Goal: Check status

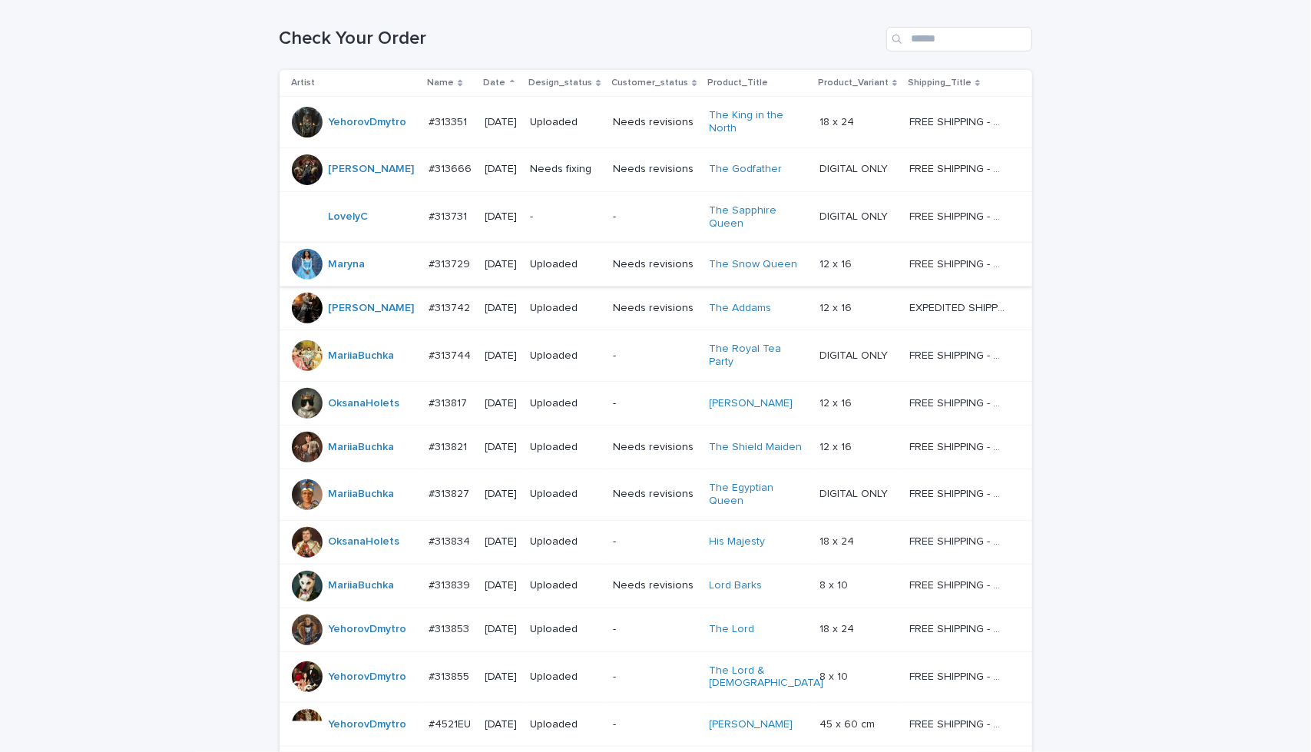
scroll to position [240, 0]
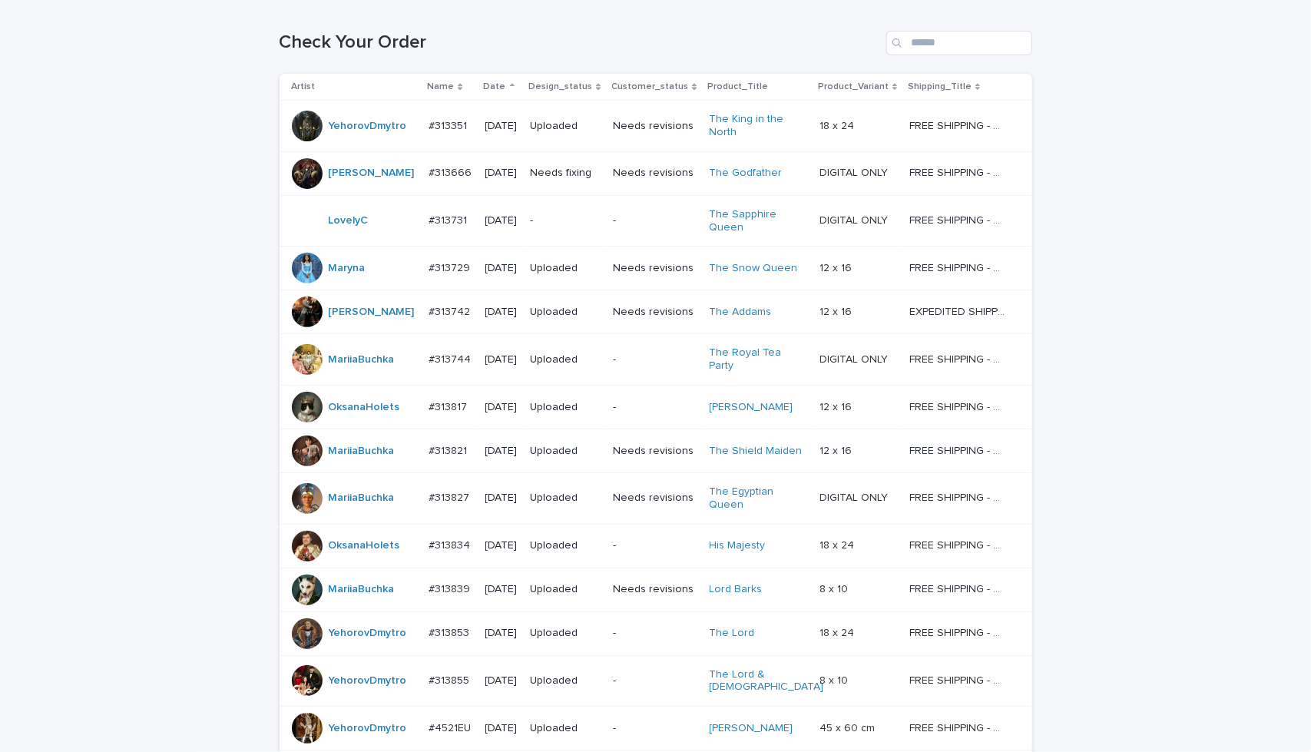
click at [617, 182] on div "Needs revisions" at bounding box center [655, 172] width 84 height 25
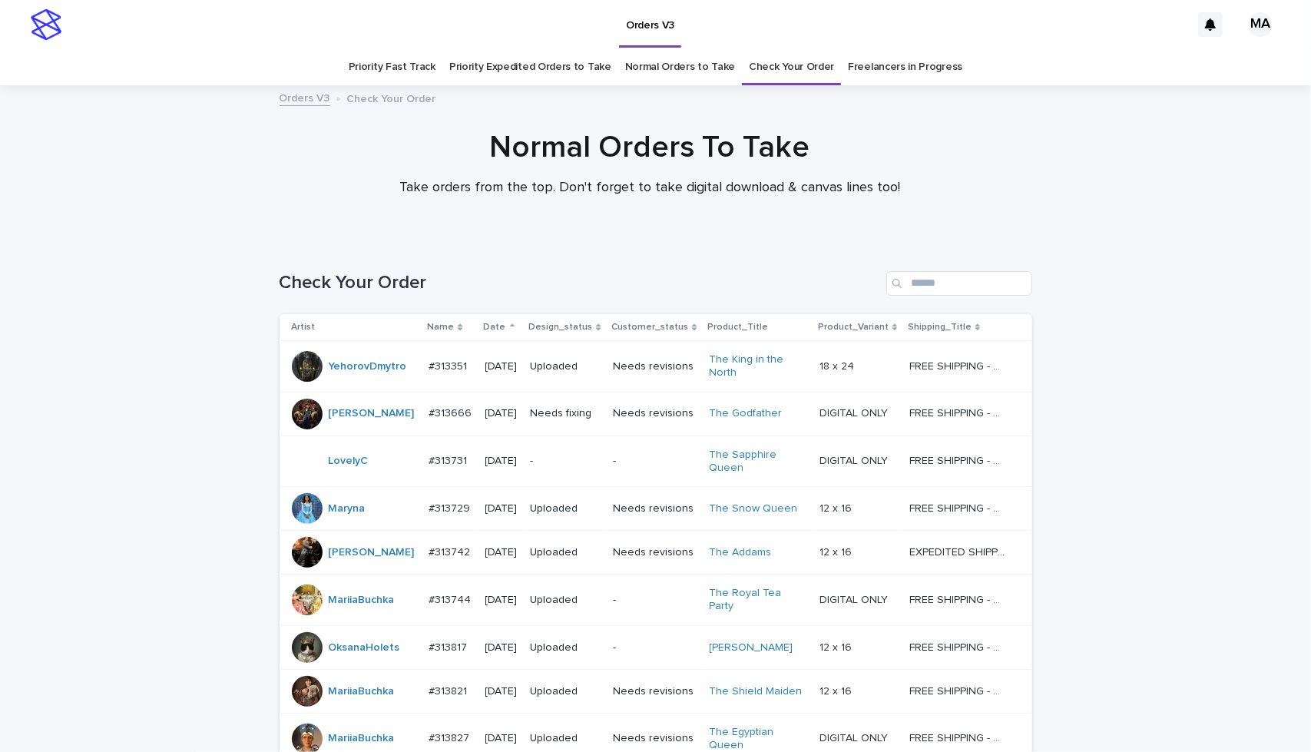
scroll to position [49, 0]
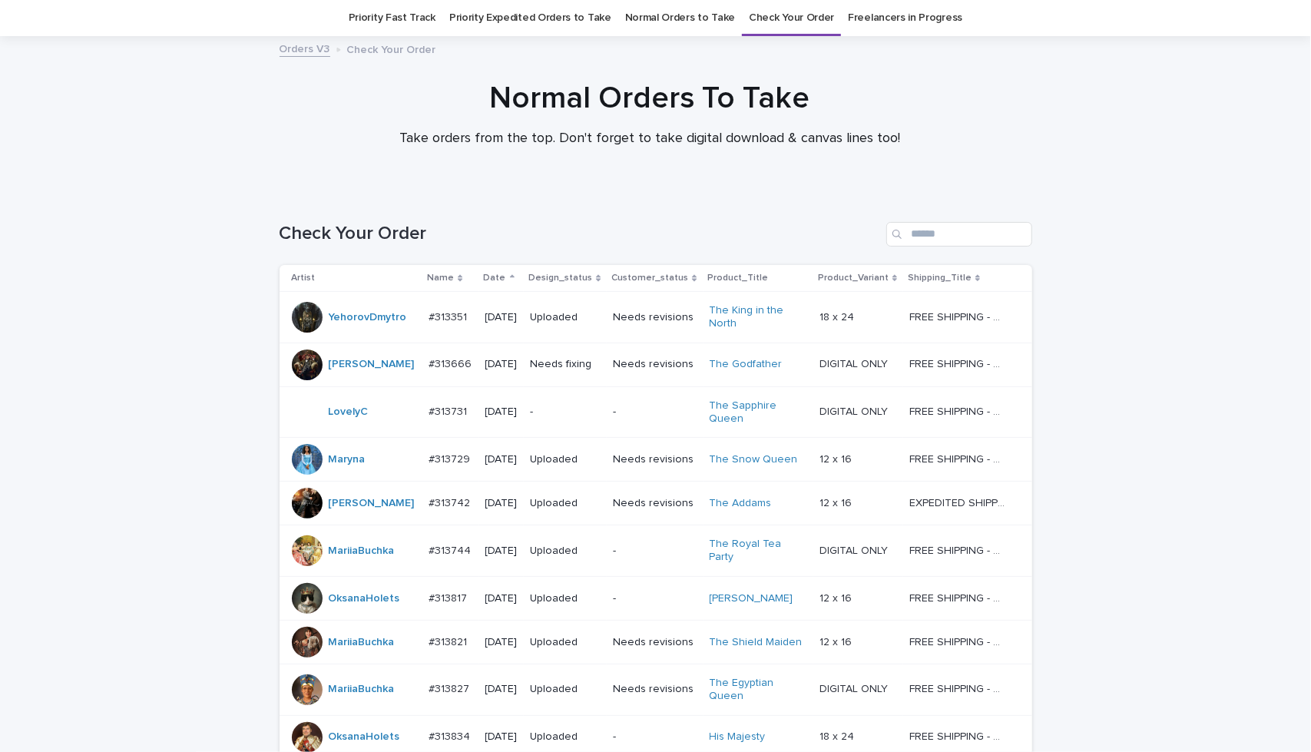
click at [663, 329] on div "Needs revisions" at bounding box center [655, 317] width 84 height 25
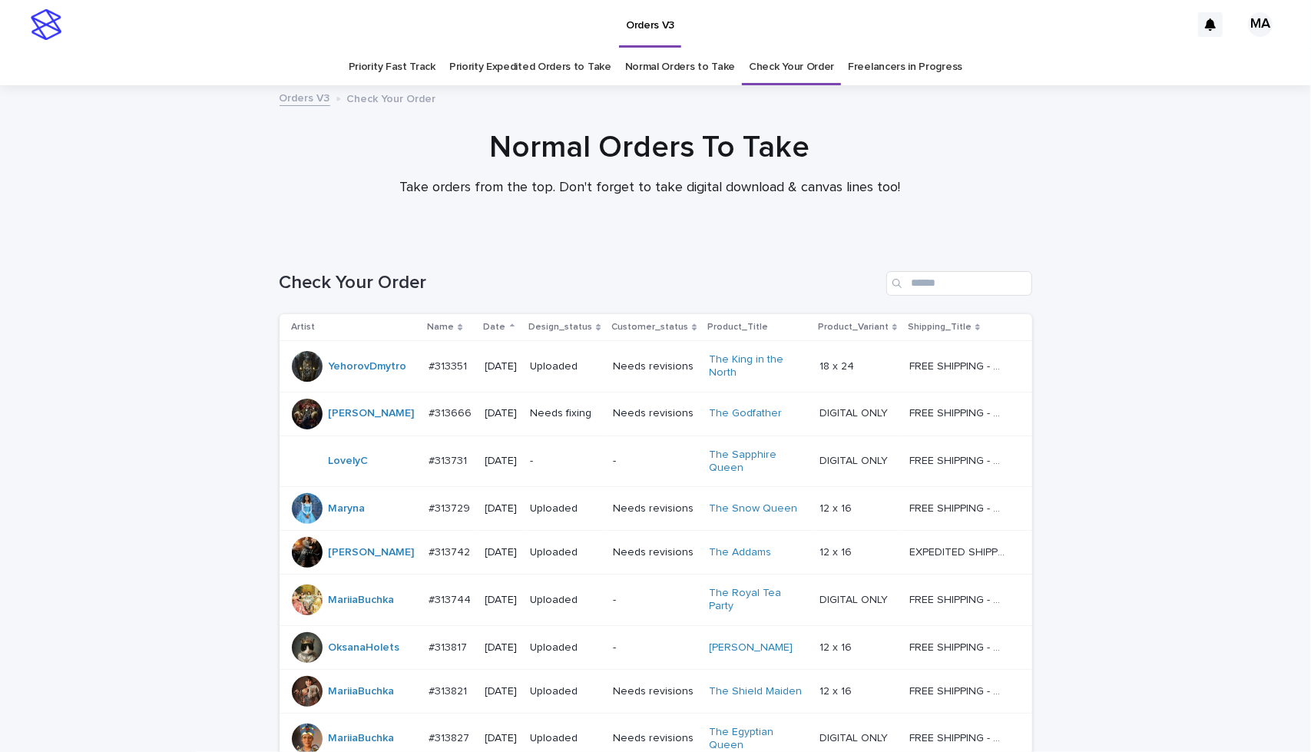
scroll to position [49, 0]
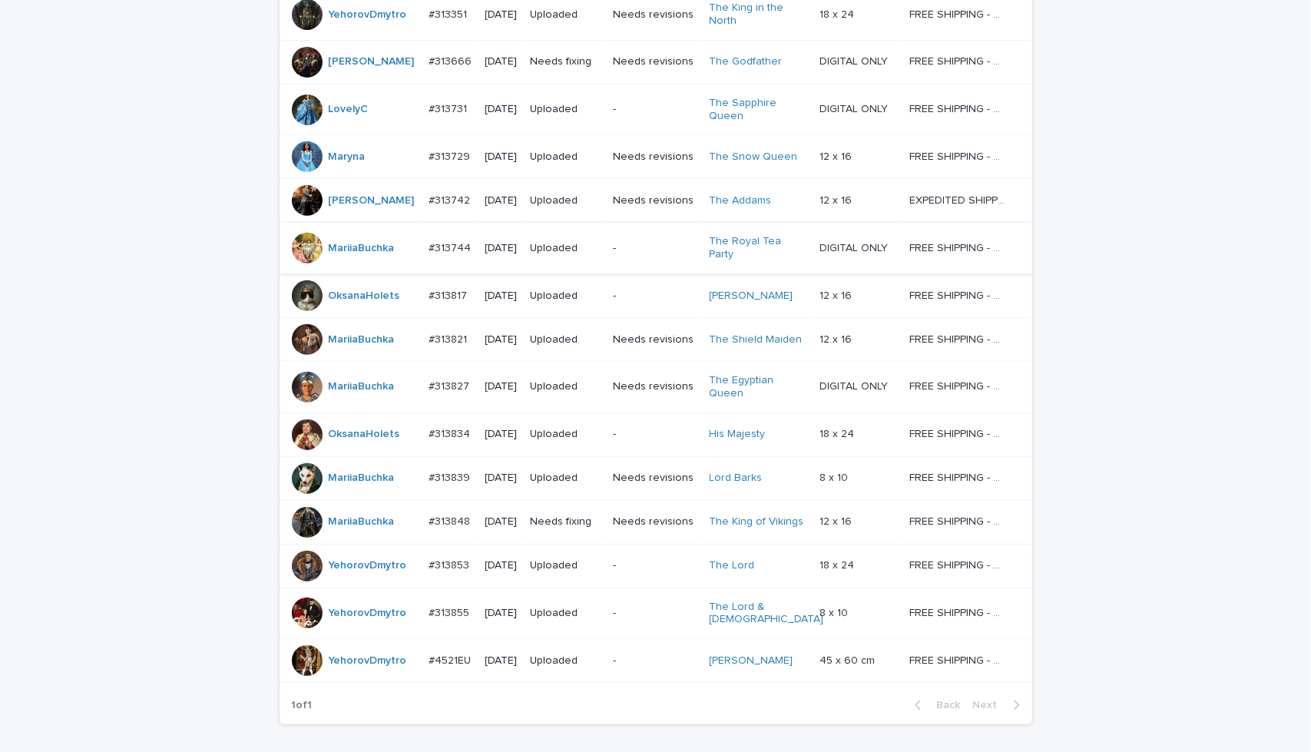
scroll to position [438, 0]
